Goal: Task Accomplishment & Management: Use online tool/utility

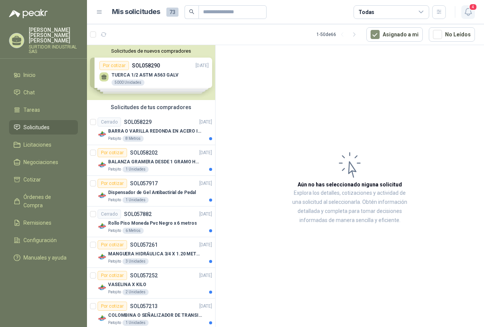
click at [467, 12] on icon "button" at bounding box center [468, 11] width 9 height 9
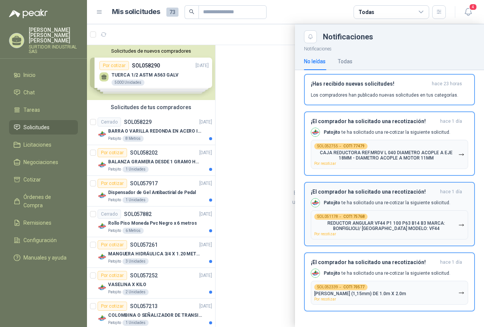
scroll to position [91, 0]
click at [358, 271] on p "[PERSON_NAME] te ha solicitado una re-cotizar la siguiente solicitud." at bounding box center [387, 273] width 127 height 6
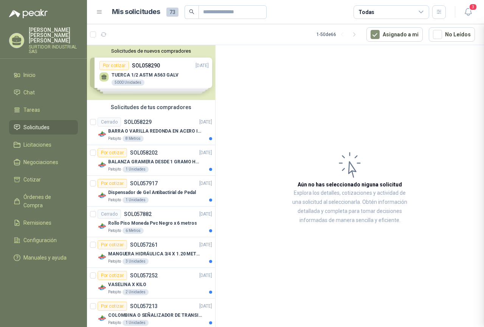
scroll to position [25, 0]
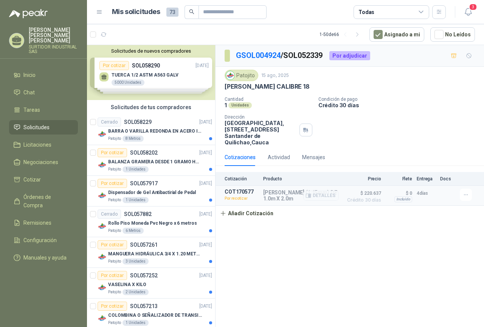
click at [231, 196] on p "Por recotizar" at bounding box center [242, 198] width 34 height 8
click at [236, 200] on p "Por recotizar" at bounding box center [242, 198] width 34 height 8
click at [230, 197] on p "Por recotizar" at bounding box center [242, 198] width 34 height 8
click at [251, 212] on button "Añadir Cotización" at bounding box center [247, 212] width 62 height 15
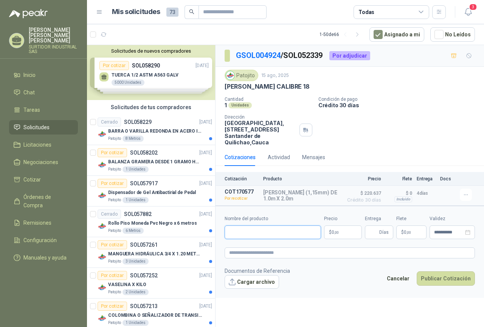
click at [257, 233] on input "Nombre del producto" at bounding box center [273, 232] width 96 height 14
type input "*"
type input "**********"
click at [337, 231] on span ",00" at bounding box center [336, 232] width 5 height 4
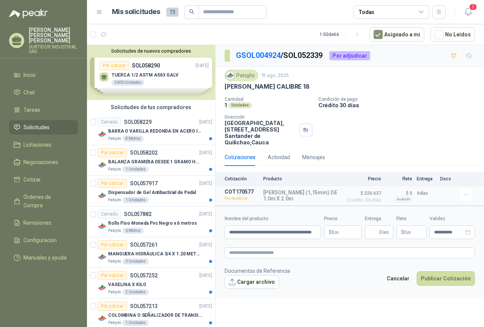
scroll to position [0, 0]
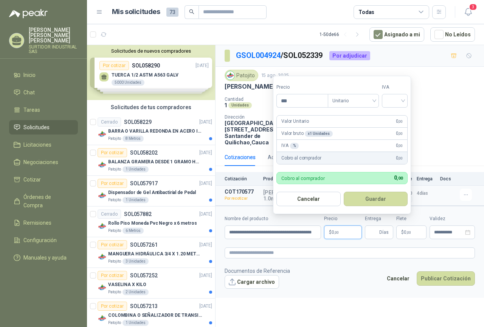
click at [342, 232] on p "$ 0 ,00" at bounding box center [343, 232] width 38 height 14
click at [304, 100] on input "***" at bounding box center [302, 100] width 51 height 13
drag, startPoint x: 316, startPoint y: 102, endPoint x: 281, endPoint y: 110, distance: 35.1
click at [281, 110] on form "**********" at bounding box center [341, 145] width 138 height 138
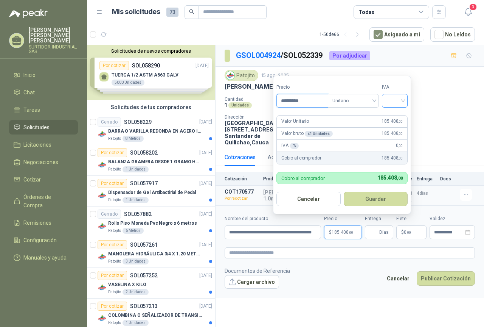
click at [387, 98] on div at bounding box center [395, 101] width 26 height 14
click at [393, 116] on div "19%" at bounding box center [397, 116] width 14 height 8
click at [312, 100] on input "*********" at bounding box center [303, 100] width 53 height 13
type input "*********"
click at [392, 202] on button "Guardar" at bounding box center [377, 198] width 65 height 14
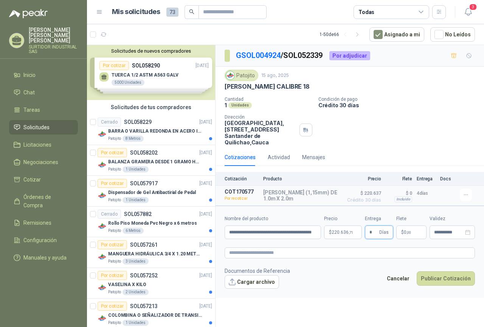
type input "*"
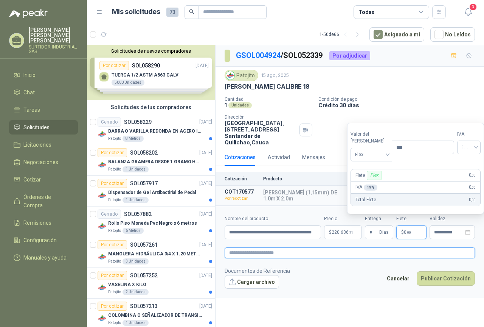
click at [363, 258] on textarea at bounding box center [350, 252] width 250 height 11
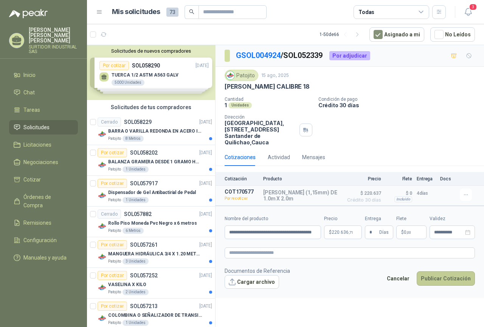
click at [437, 279] on button "Publicar Cotización" at bounding box center [446, 278] width 58 height 14
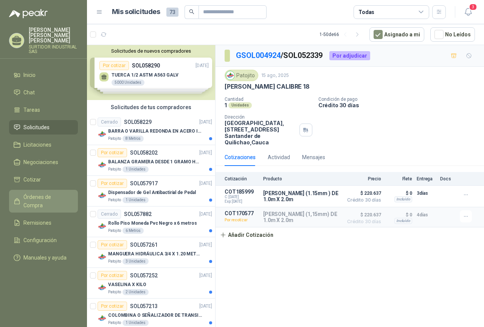
click at [40, 190] on link "Órdenes de Compra" at bounding box center [43, 201] width 69 height 23
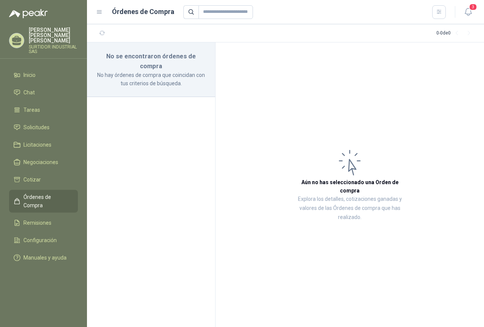
click at [32, 78] on ul "Inicio Chat Tareas Solicitudes Licitaciones Negociaciones Cotizar Órdenes de Co…" at bounding box center [43, 168] width 87 height 200
click at [34, 71] on span "Inicio" at bounding box center [29, 75] width 12 height 8
